Goal: Transaction & Acquisition: Purchase product/service

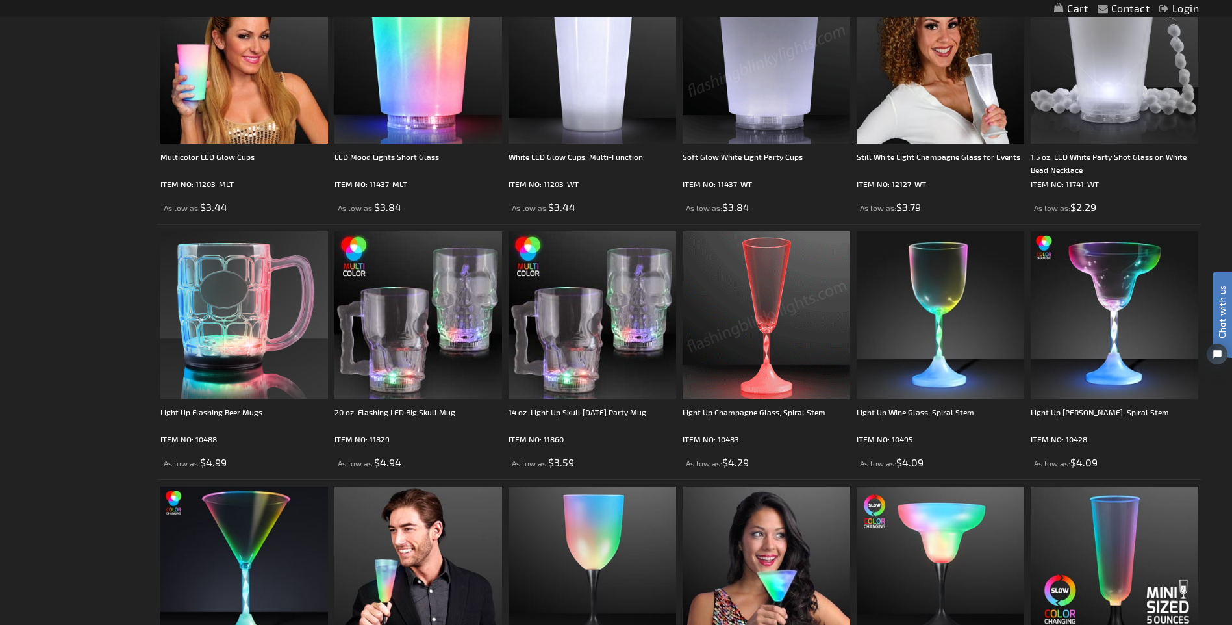
scroll to position [844, 0]
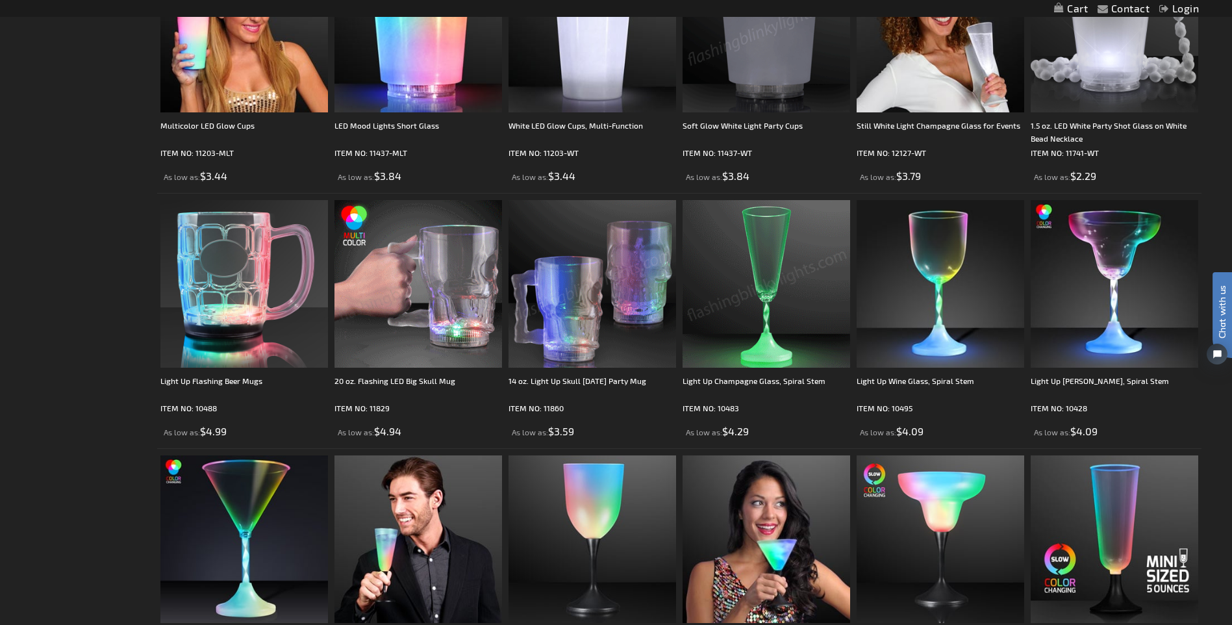
click at [616, 279] on img at bounding box center [593, 284] width 168 height 168
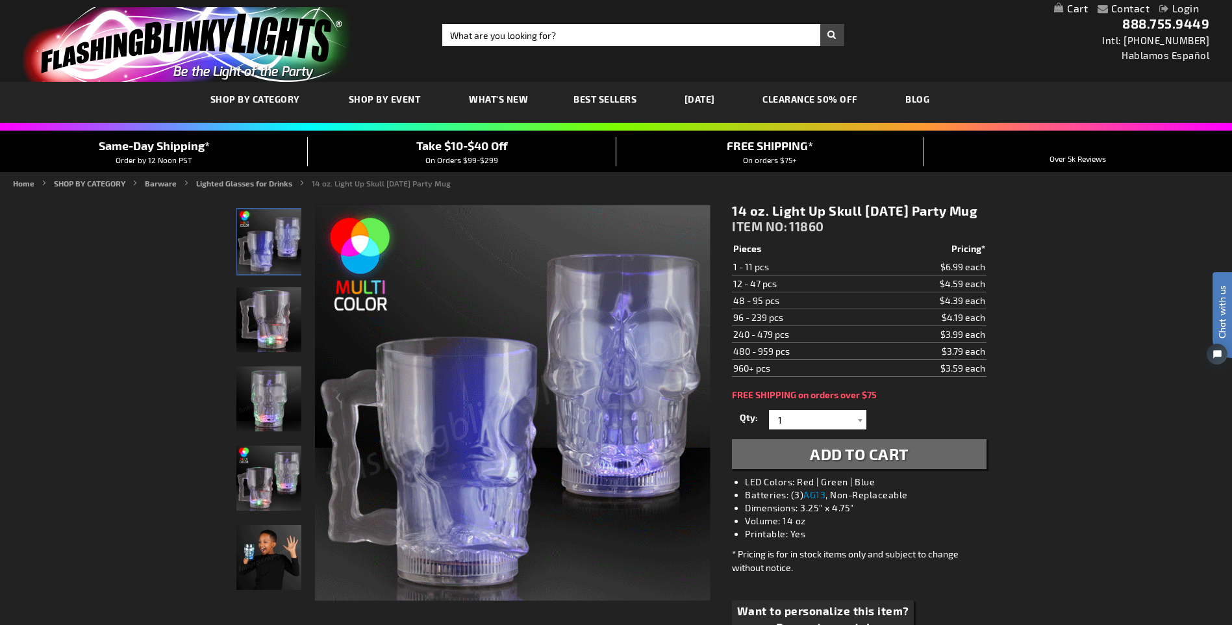
click at [616, 279] on img at bounding box center [513, 403] width 396 height 396
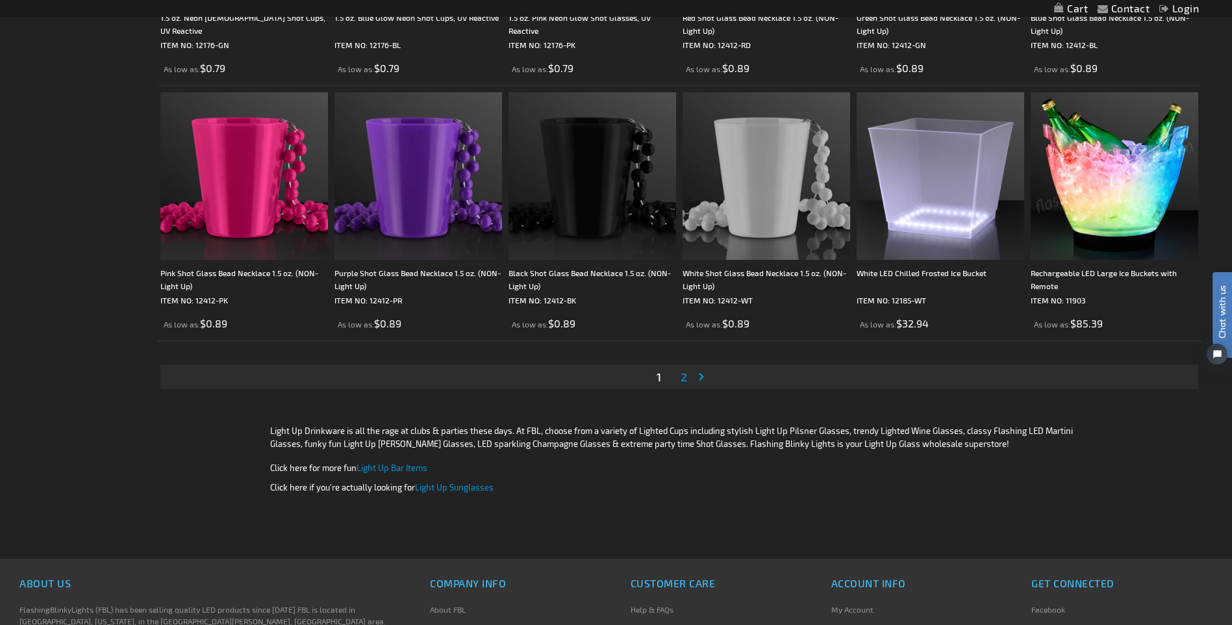
scroll to position [2599, 0]
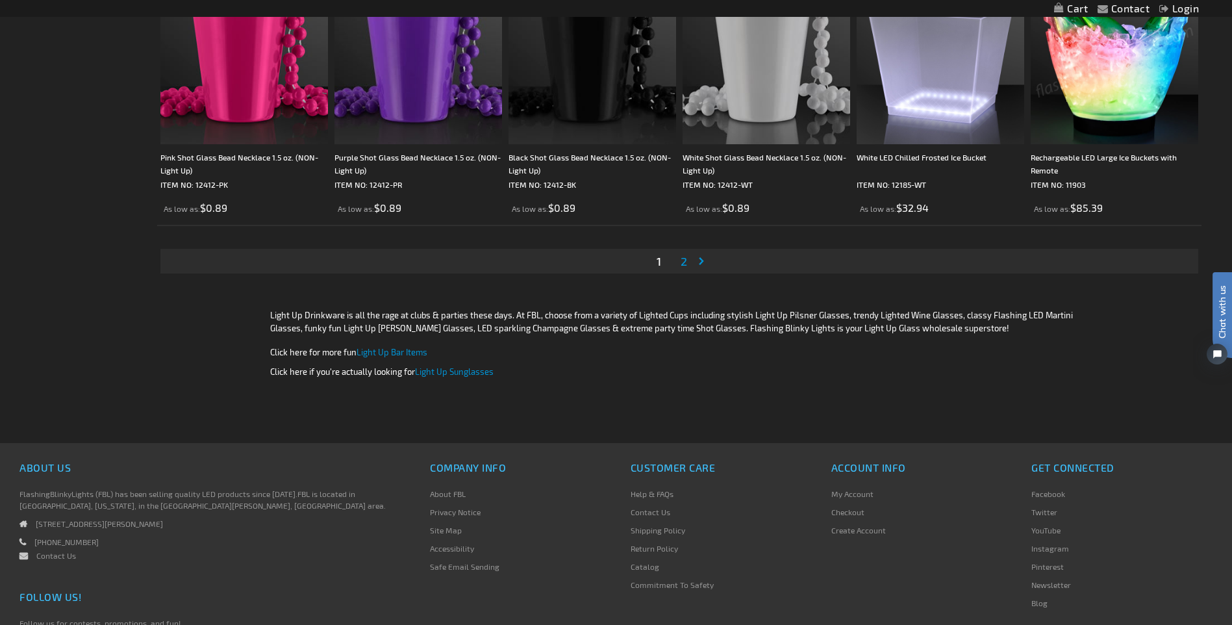
click at [683, 259] on span "2" at bounding box center [684, 261] width 6 height 14
